Goal: Find contact information: Obtain details needed to contact an individual or organization

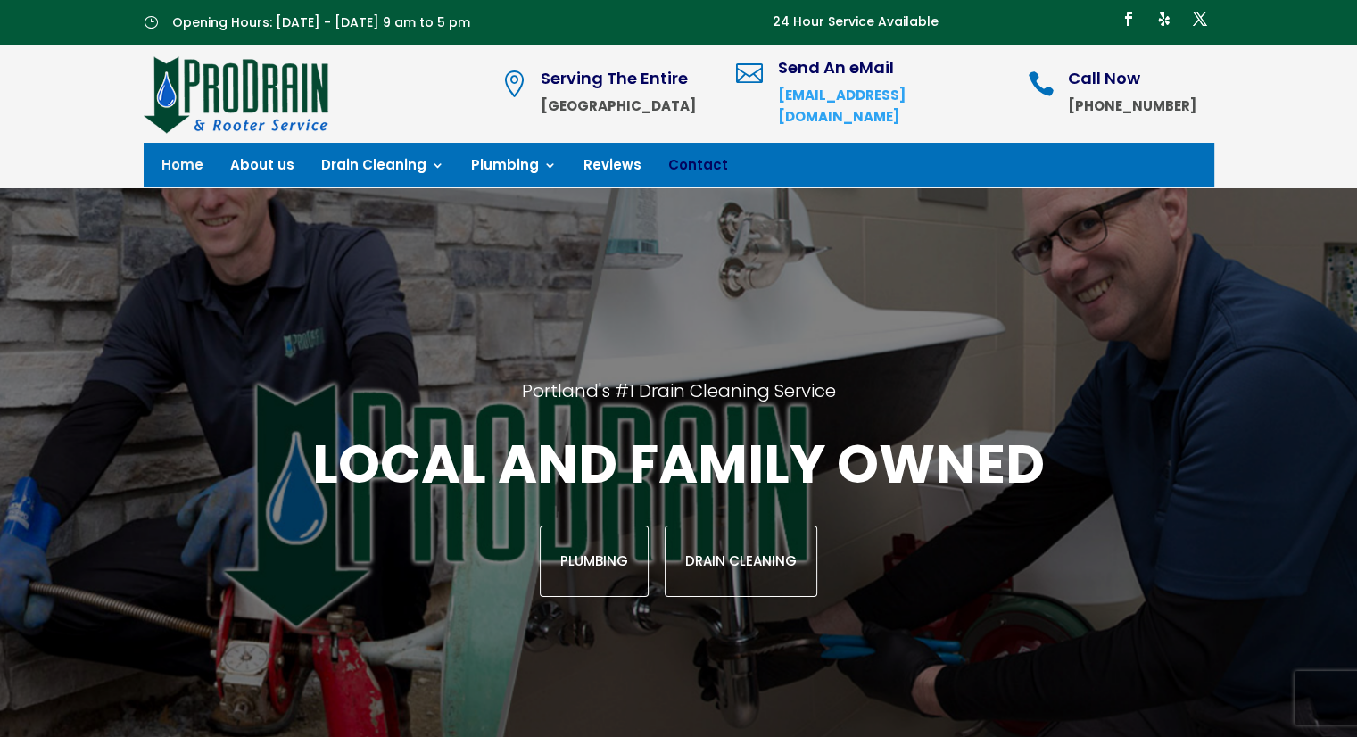
click at [668, 165] on link "Contact" at bounding box center [698, 169] width 60 height 20
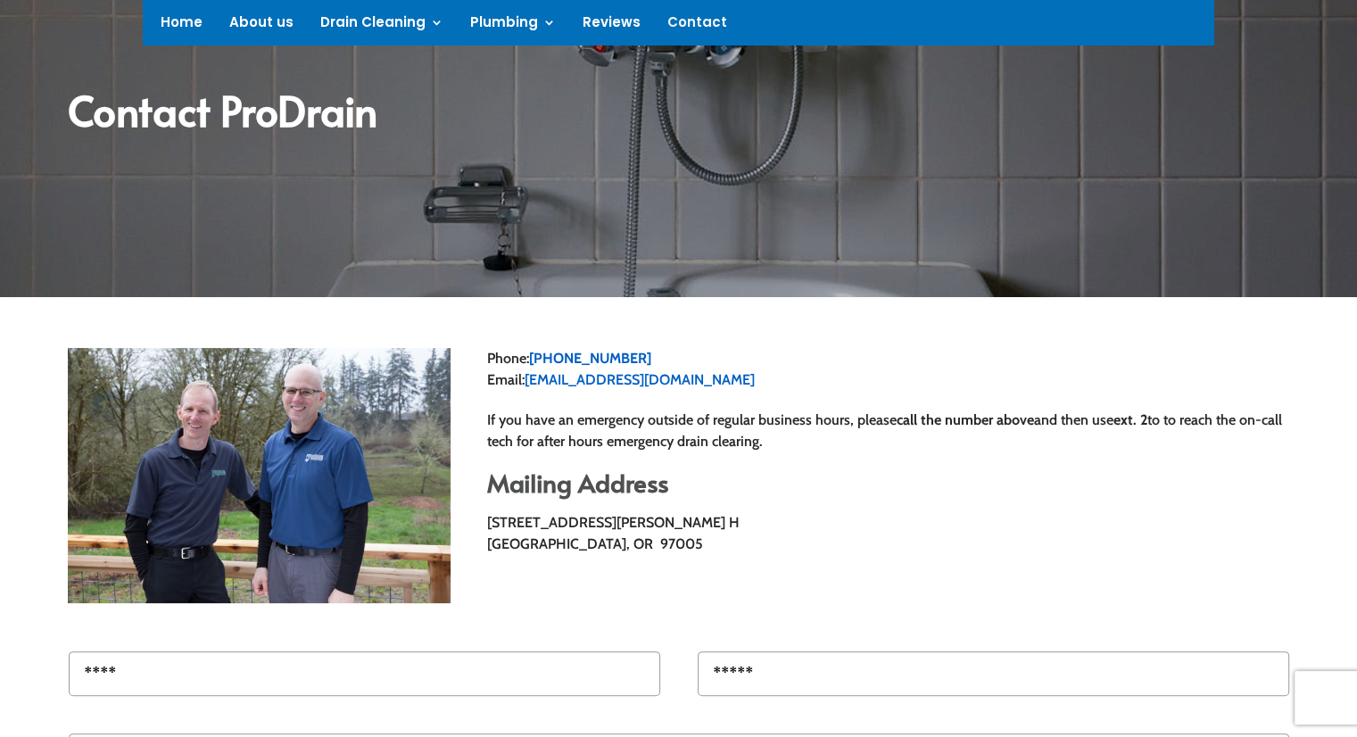
scroll to position [268, 0]
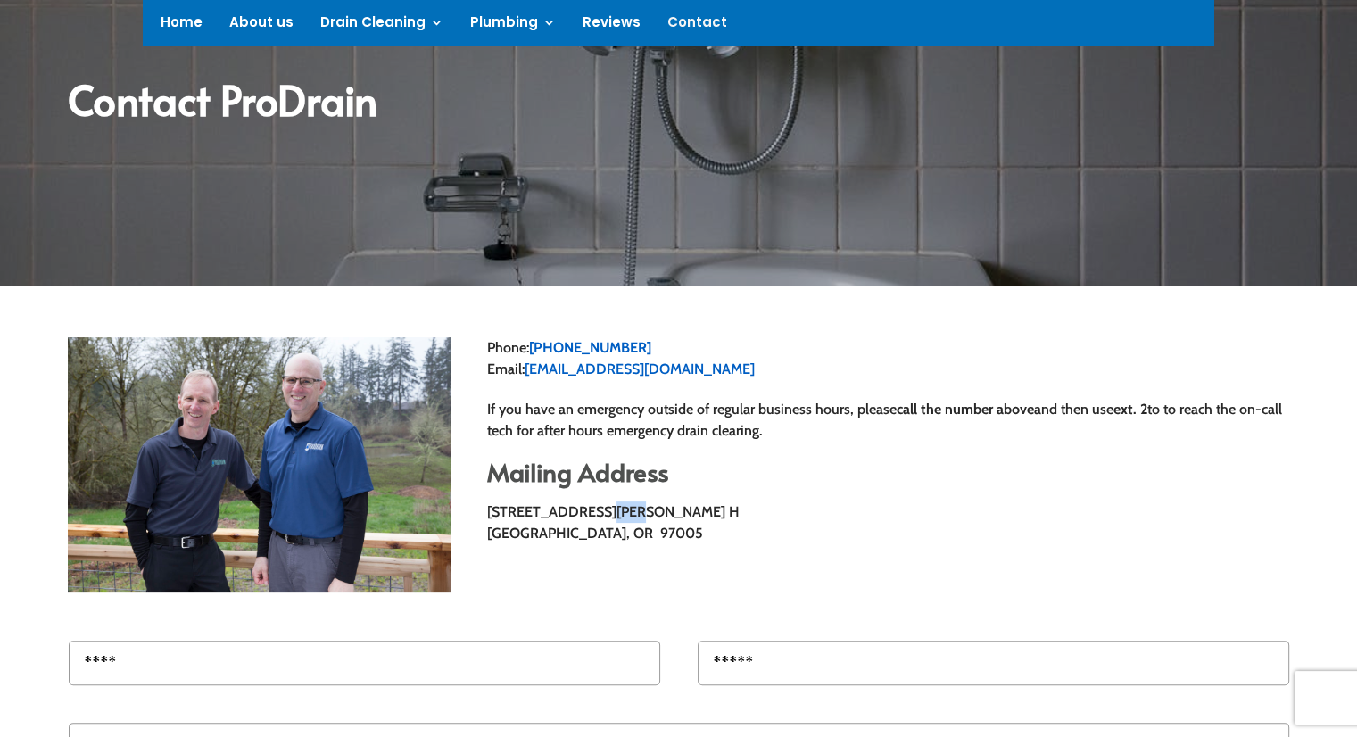
drag, startPoint x: 622, startPoint y: 514, endPoint x: 600, endPoint y: 510, distance: 22.6
click at [600, 510] on span "[STREET_ADDRESS][PERSON_NAME] H" at bounding box center [613, 511] width 252 height 17
drag, startPoint x: 671, startPoint y: 514, endPoint x: 484, endPoint y: 517, distance: 186.5
click at [484, 517] on div "Phone: [PHONE_NUMBER] Email: [EMAIL_ADDRESS][DOMAIN_NAME] If you have an emerge…" at bounding box center [678, 464] width 1221 height 303
copy span "[STREET_ADDRESS][PERSON_NAME] H"
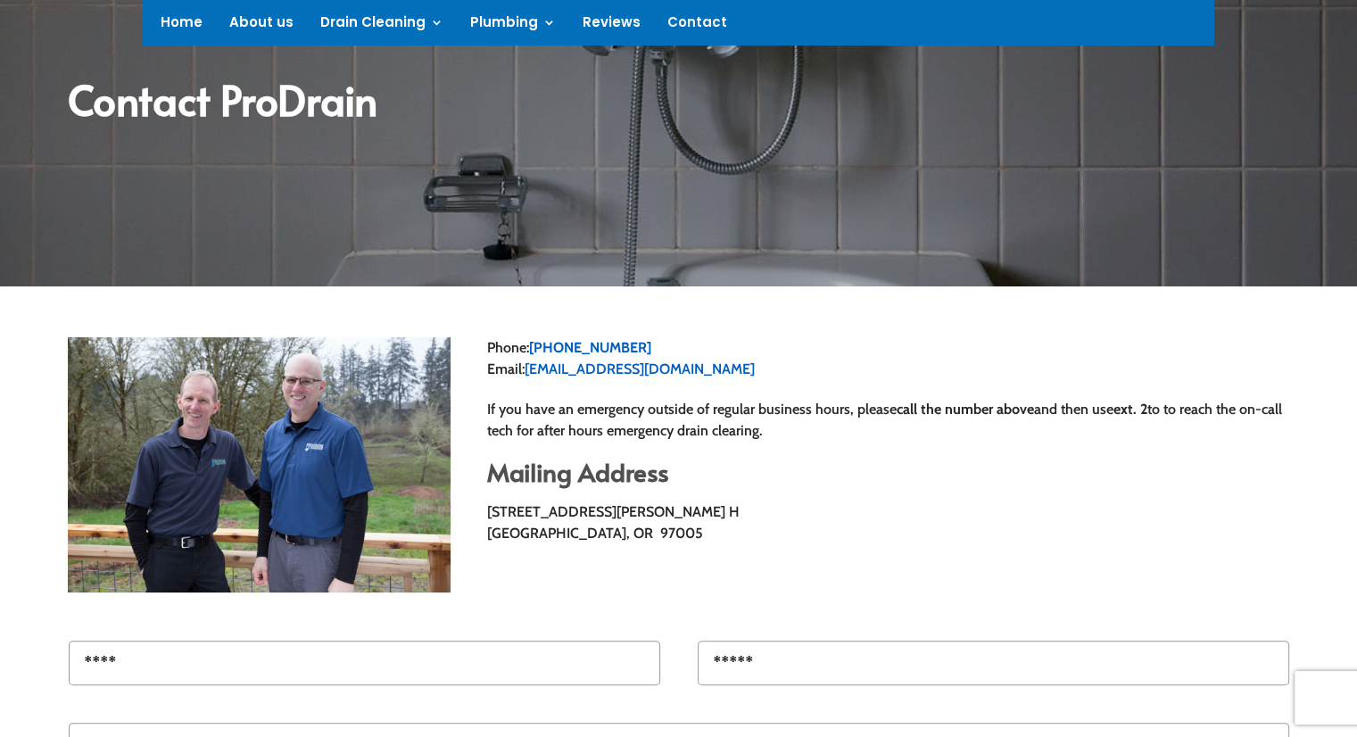
click at [777, 531] on p "10200 SW Allen Blvd., Ste. H Beaverton, OR 97005" at bounding box center [888, 522] width 802 height 43
click at [518, 597] on div "Phone: 503-533-0430 Email: office@prodrainpdx.com If you have an emergency outs…" at bounding box center [678, 464] width 1221 height 303
drag, startPoint x: 655, startPoint y: 345, endPoint x: 532, endPoint y: 345, distance: 123.1
click at [532, 345] on p "Phone: 503-533-0430 Email: office@prodrainpdx.com" at bounding box center [888, 358] width 802 height 43
copy link "[PHONE_NUMBER]"
